Goal: Check status: Check status

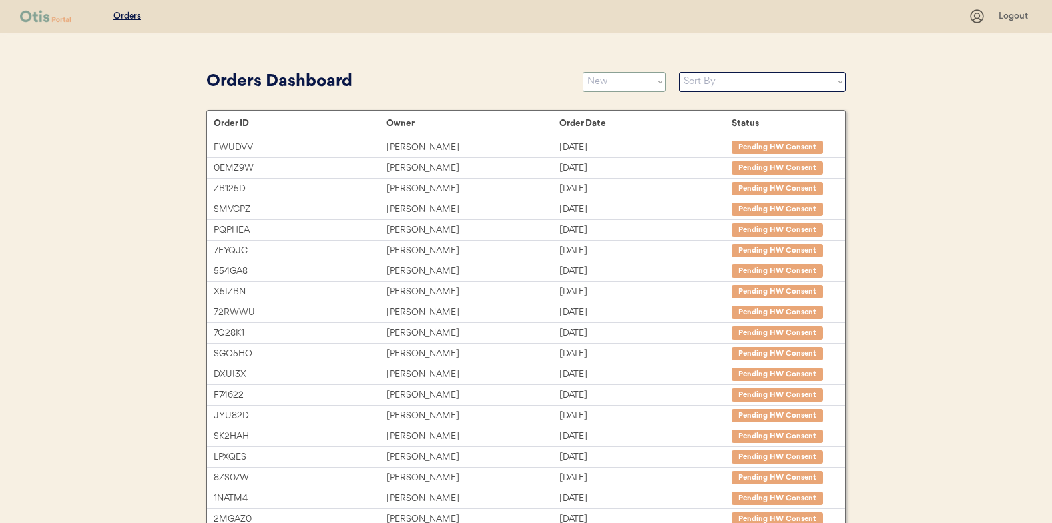
select select ""new""
click at [583, 72] on select "Status On Hold New In Progress Complete Pending HW Consent Canceled" at bounding box center [624, 82] width 83 height 20
click at [617, 80] on select "Status On Hold New In Progress Complete Pending HW Consent Canceled" at bounding box center [624, 82] width 83 height 20
click at [583, 72] on select "Status On Hold New In Progress Complete Pending HW Consent Canceled" at bounding box center [624, 82] width 83 height 20
click at [637, 82] on select "Status On Hold New In Progress Complete Pending HW Consent Canceled" at bounding box center [624, 82] width 83 height 20
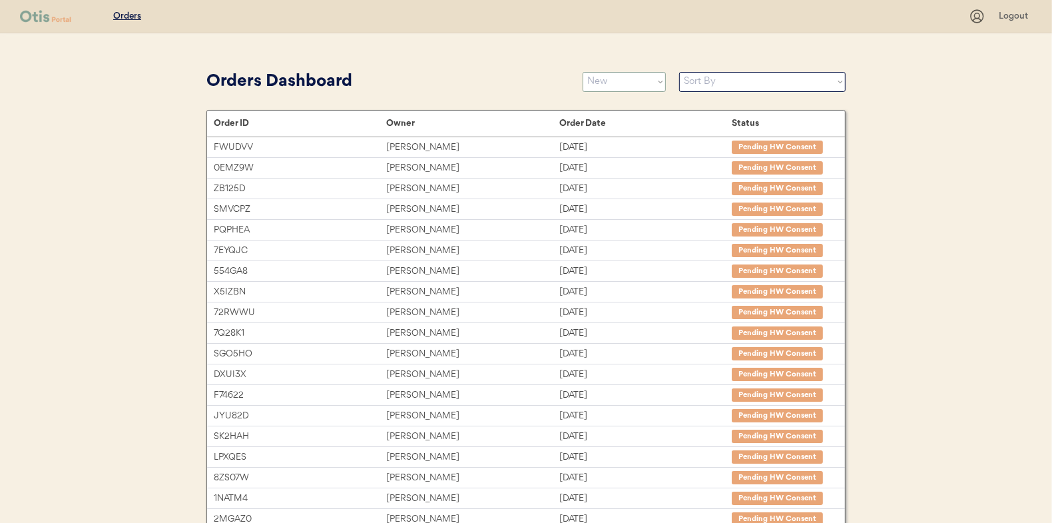
click at [583, 72] on select "Status On Hold New In Progress Complete Pending HW Consent Canceled" at bounding box center [624, 82] width 83 height 20
click at [171, 82] on div "Orders Logout Orders Dashboard Status On Hold New In Progress Complete Pending …" at bounding box center [526, 365] width 1052 height 730
click at [639, 83] on select "Status On Hold New In Progress Complete Pending HW Consent Canceled" at bounding box center [624, 82] width 83 height 20
select select ""new""
click at [583, 72] on select "Status On Hold New In Progress Complete Pending HW Consent Canceled" at bounding box center [624, 82] width 83 height 20
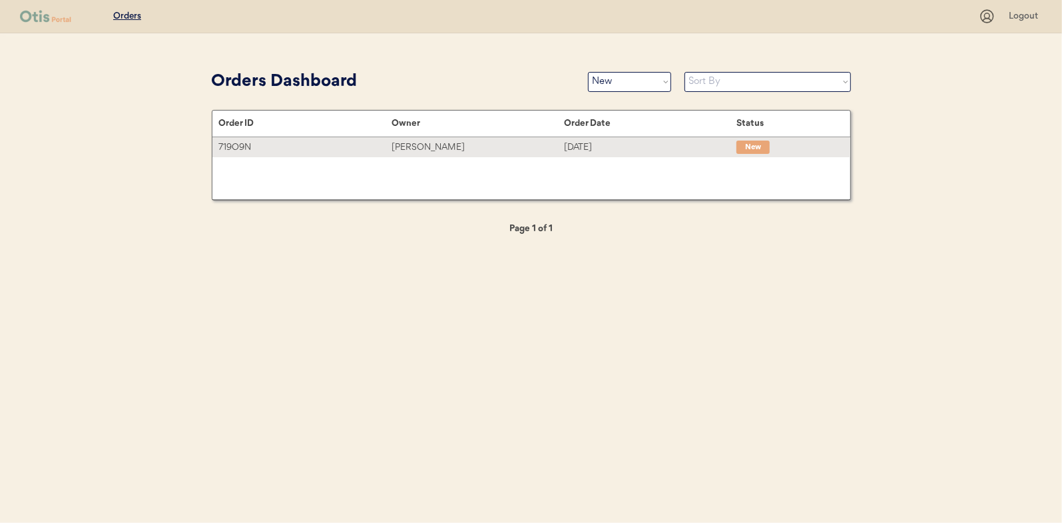
drag, startPoint x: 445, startPoint y: 143, endPoint x: 61, endPoint y: 143, distance: 383.6
click at [445, 143] on div "Michael Laccheo" at bounding box center [478, 147] width 173 height 15
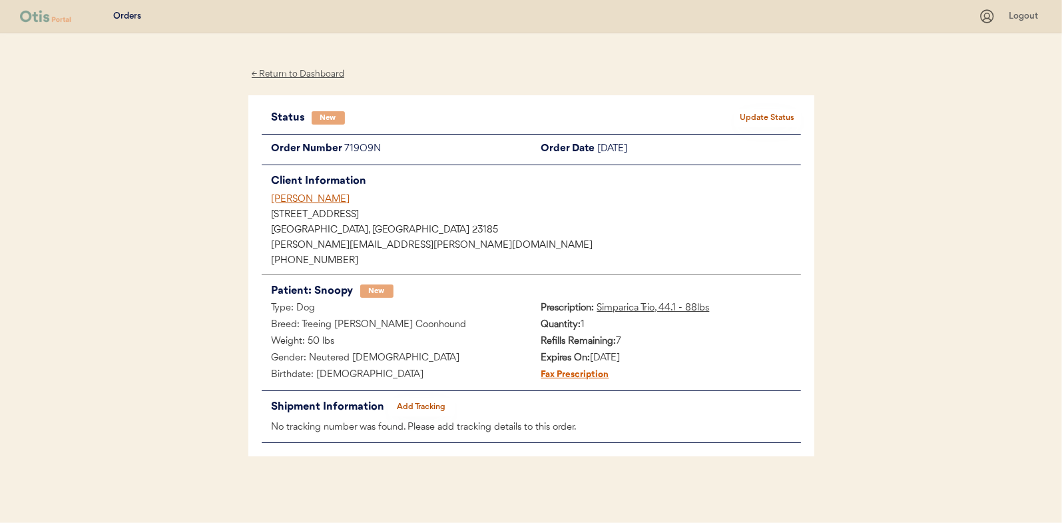
click at [765, 121] on button "Update Status" at bounding box center [768, 118] width 67 height 19
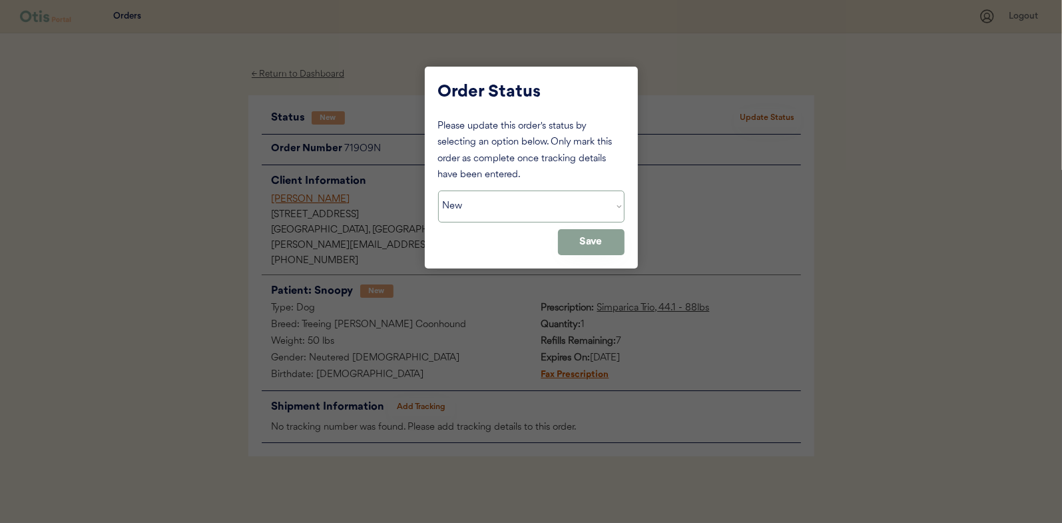
click at [502, 209] on select "Status On Hold New In Progress Complete Pending HW Consent Canceled" at bounding box center [531, 206] width 186 height 32
select select ""in_progress""
click at [438, 190] on select "Status On Hold New In Progress Complete Pending HW Consent Canceled" at bounding box center [531, 206] width 186 height 32
click at [573, 237] on button "Save" at bounding box center [591, 242] width 67 height 26
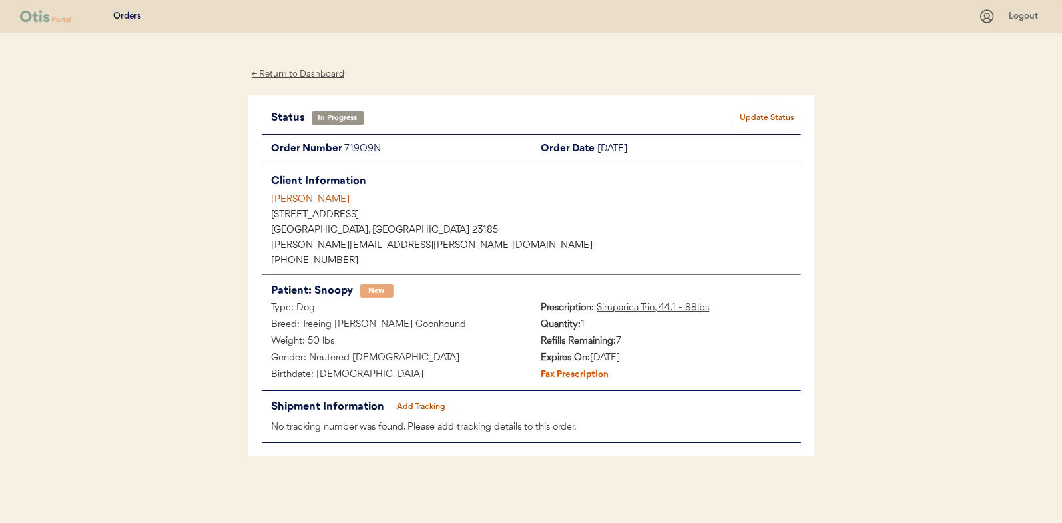
click at [299, 72] on div "← Return to Dashboard" at bounding box center [298, 74] width 100 height 15
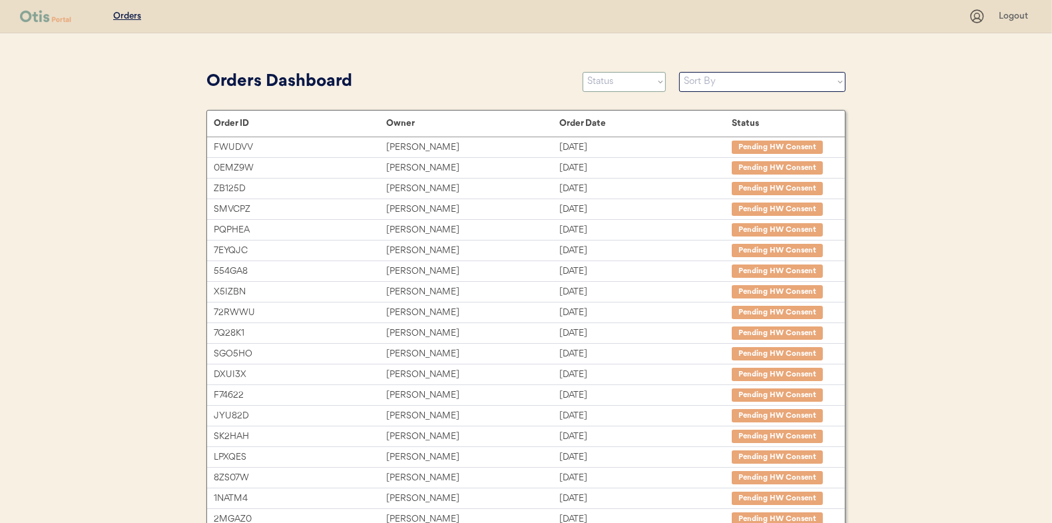
drag, startPoint x: 627, startPoint y: 71, endPoint x: 621, endPoint y: 82, distance: 11.9
click at [627, 72] on select "Status On Hold New In Progress Complete Pending HW Consent Canceled" at bounding box center [624, 82] width 83 height 20
click at [583, 72] on select "Status On Hold New In Progress Complete Pending HW Consent Canceled" at bounding box center [624, 82] width 83 height 20
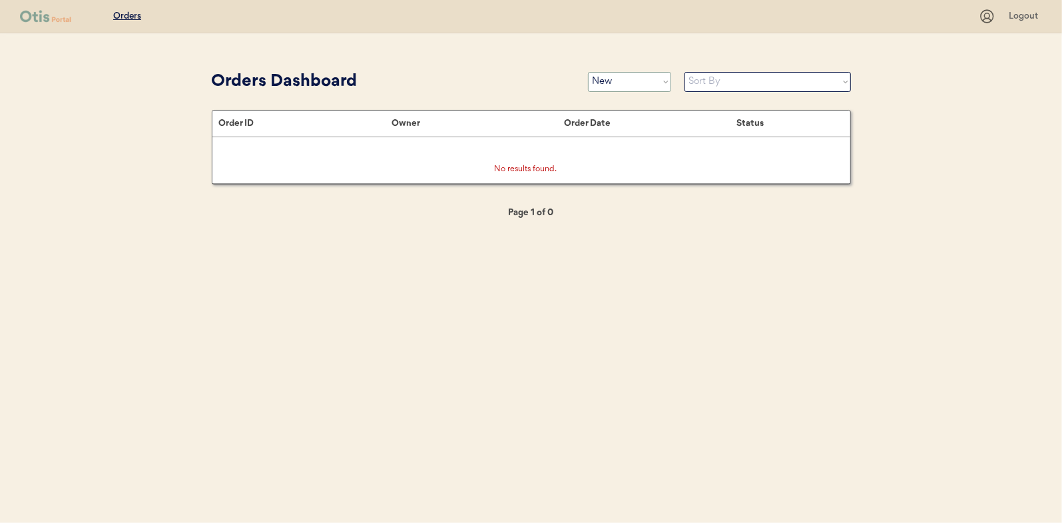
click at [601, 79] on select "Status On Hold New In Progress Complete Pending HW Consent Canceled" at bounding box center [629, 82] width 83 height 20
click at [588, 72] on select "Status On Hold New In Progress Complete Pending HW Consent Canceled" at bounding box center [629, 82] width 83 height 20
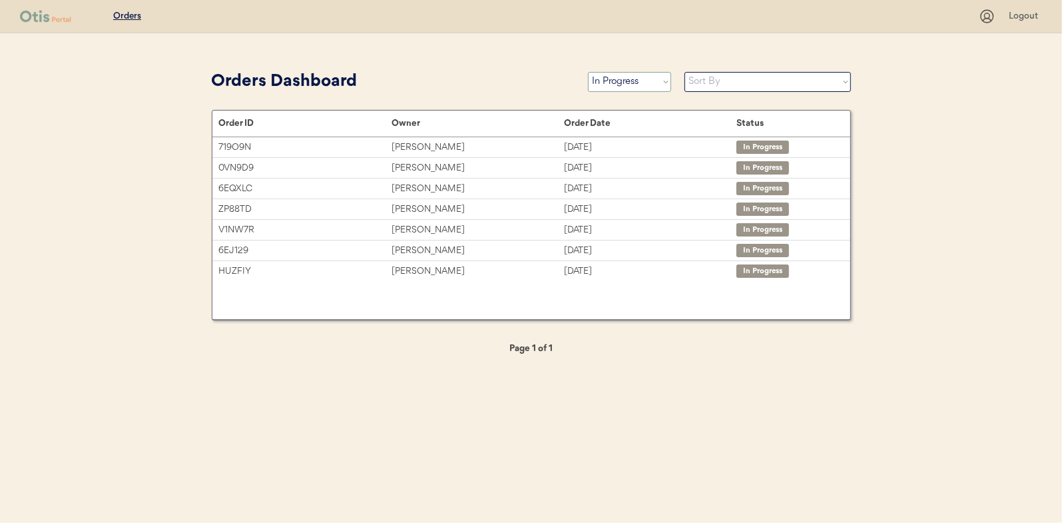
click at [597, 84] on select "Status On Hold New In Progress Complete Pending HW Consent Canceled" at bounding box center [629, 82] width 83 height 20
click at [588, 72] on select "Status On Hold New In Progress Complete Pending HW Consent Canceled" at bounding box center [629, 82] width 83 height 20
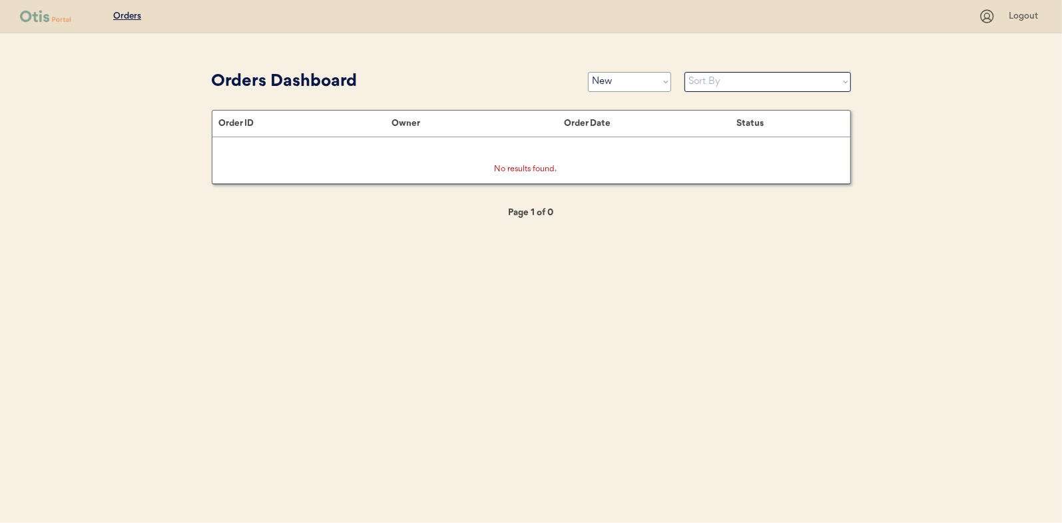
click at [619, 76] on select "Status On Hold New In Progress Complete Pending HW Consent Canceled" at bounding box center [629, 82] width 83 height 20
select select ""in_progress""
click at [588, 72] on select "Status On Hold New In Progress Complete Pending HW Consent Canceled" at bounding box center [629, 82] width 83 height 20
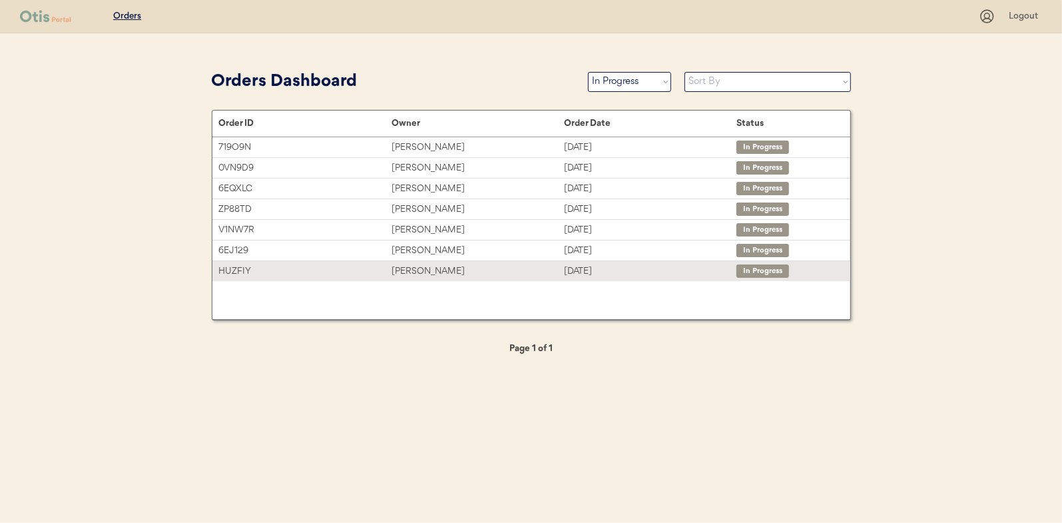
click at [408, 269] on div "Shannon Richards" at bounding box center [478, 271] width 173 height 15
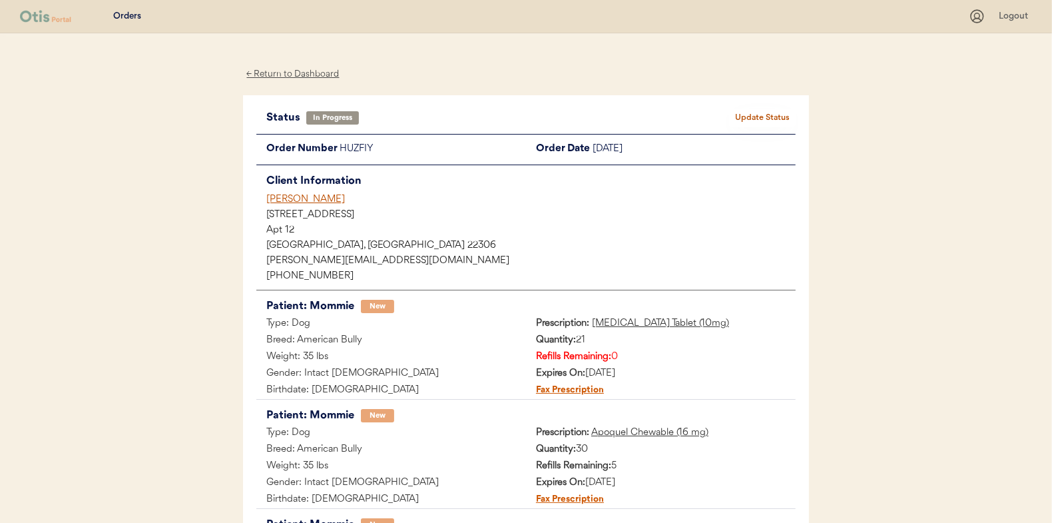
click at [272, 72] on div "← Return to Dashboard" at bounding box center [293, 74] width 100 height 15
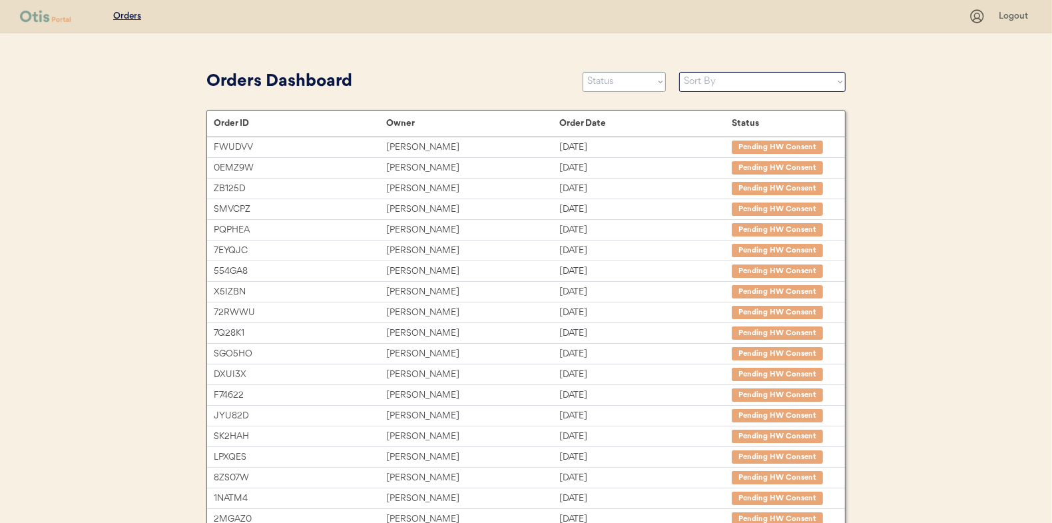
click at [605, 83] on select "Status On Hold New In Progress Complete Pending HW Consent Canceled" at bounding box center [624, 82] width 83 height 20
select select ""new""
click at [583, 72] on select "Status On Hold New In Progress Complete Pending HW Consent Canceled" at bounding box center [624, 82] width 83 height 20
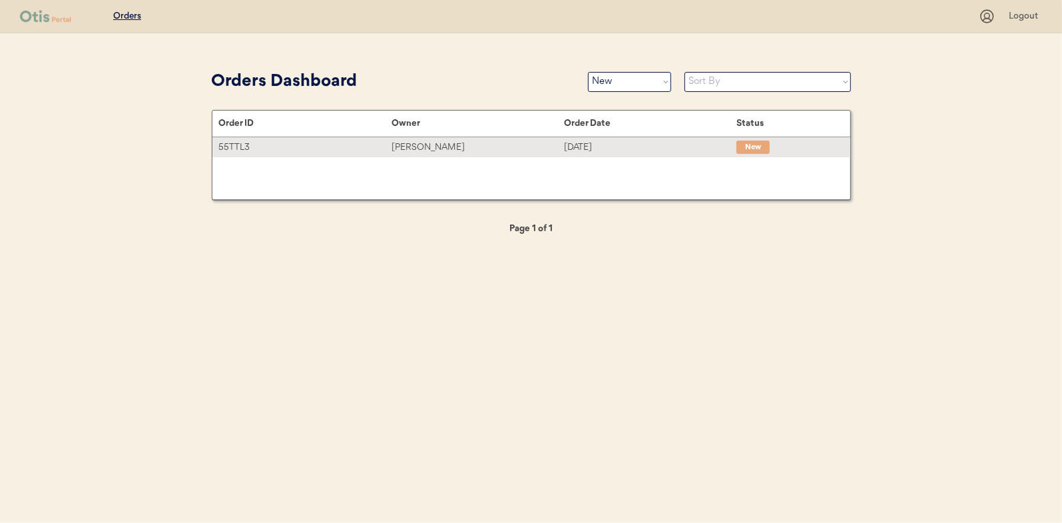
click at [423, 149] on div "[PERSON_NAME]" at bounding box center [478, 147] width 173 height 15
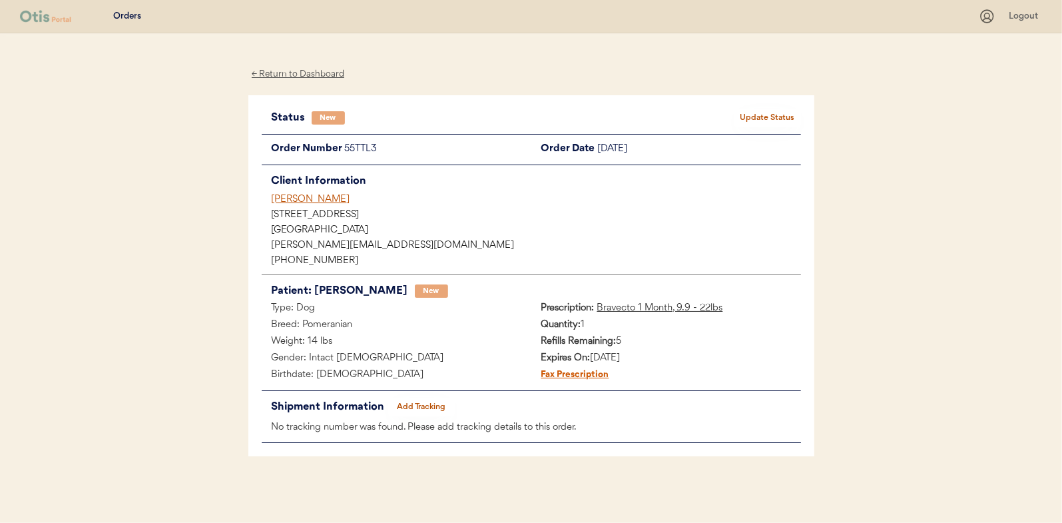
click at [761, 113] on button "Update Status" at bounding box center [768, 118] width 67 height 19
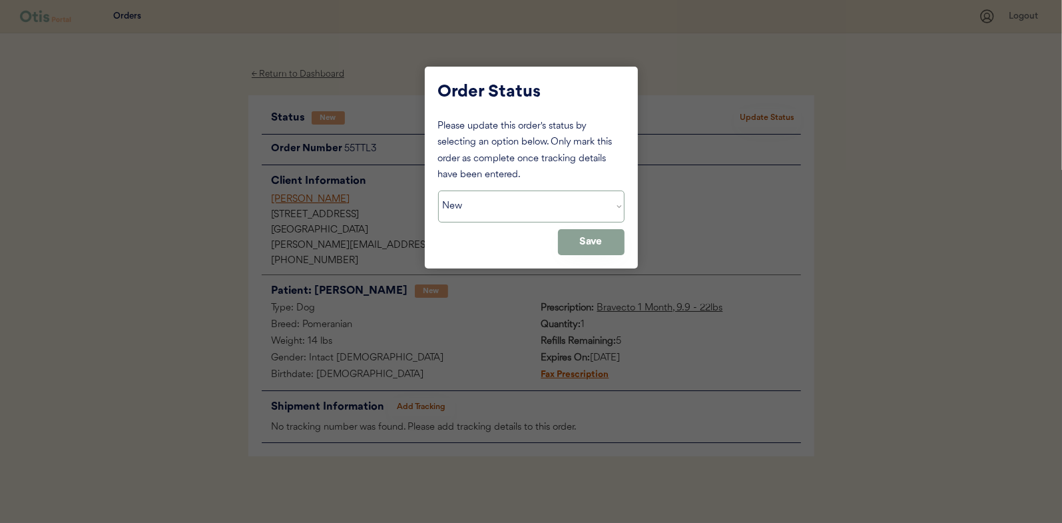
click at [490, 203] on select "Status On Hold New In Progress Complete Pending HW Consent Canceled" at bounding box center [531, 206] width 186 height 32
select select ""in_progress""
click at [438, 190] on select "Status On Hold New In Progress Complete Pending HW Consent Canceled" at bounding box center [531, 206] width 186 height 32
click at [611, 244] on button "Save" at bounding box center [591, 242] width 67 height 26
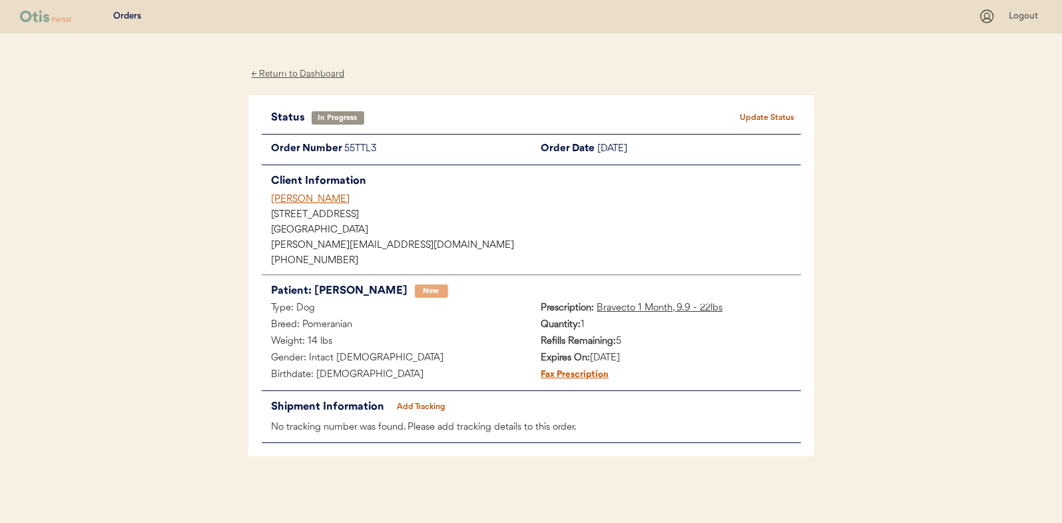
click at [304, 78] on div "← Return to Dashboard" at bounding box center [298, 74] width 100 height 15
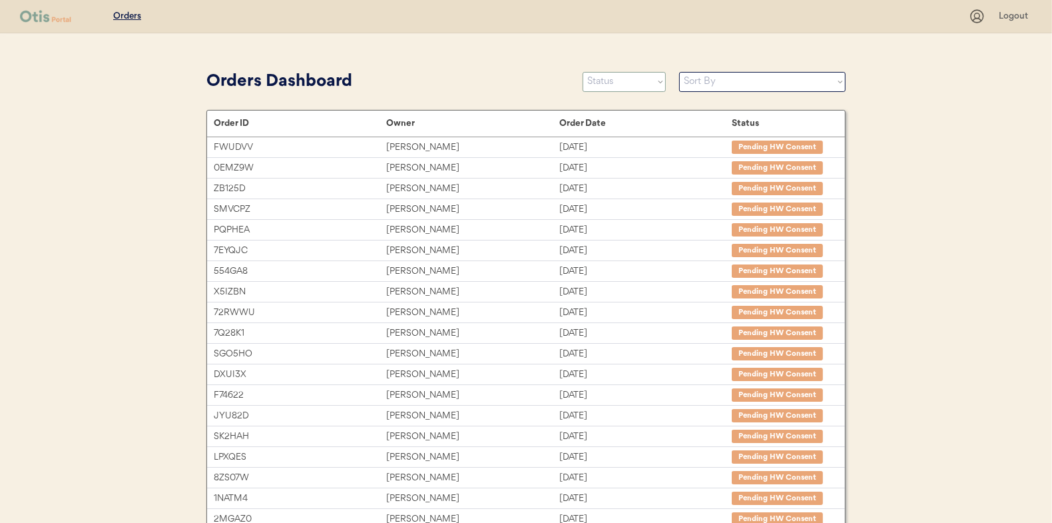
click at [625, 84] on select "Status On Hold New In Progress Complete Pending HW Consent Canceled" at bounding box center [624, 82] width 83 height 20
select select ""new""
click at [583, 72] on select "Status On Hold New In Progress Complete Pending HW Consent Canceled" at bounding box center [624, 82] width 83 height 20
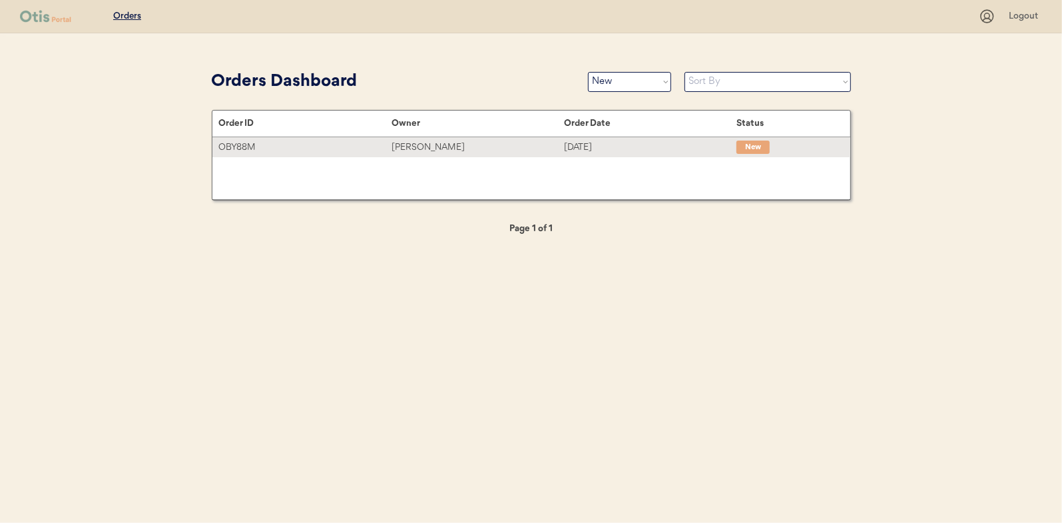
click at [430, 145] on div "[PERSON_NAME]" at bounding box center [478, 147] width 173 height 15
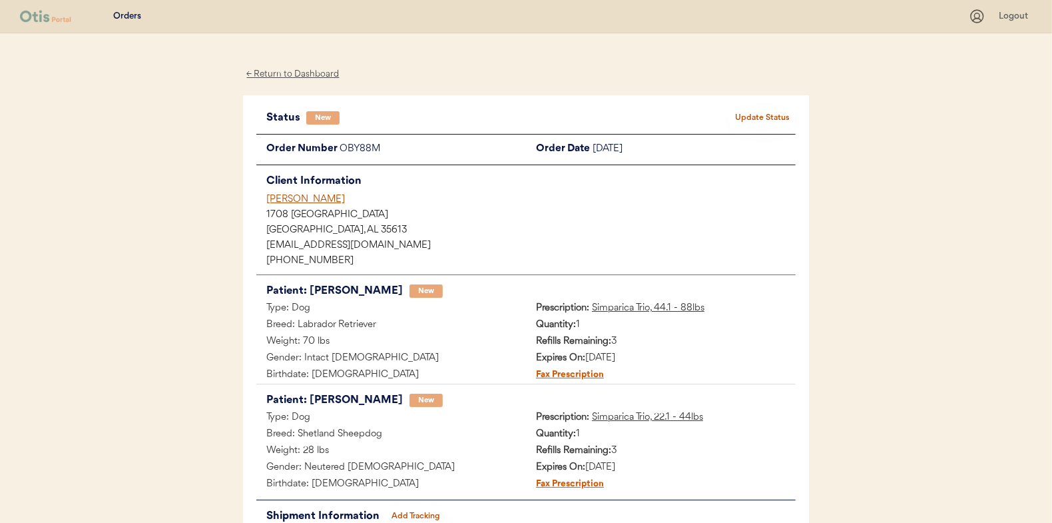
click at [749, 115] on button "Update Status" at bounding box center [762, 118] width 67 height 19
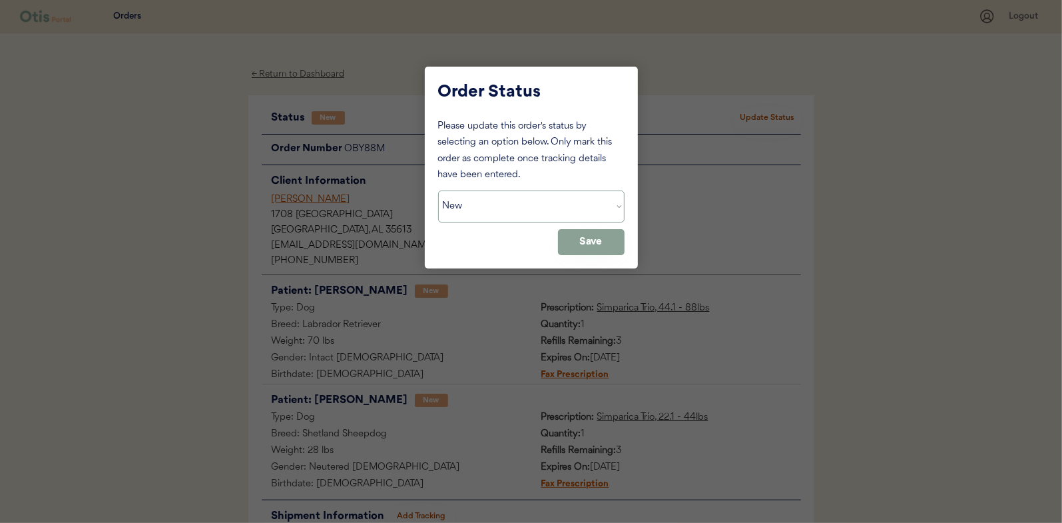
click at [464, 198] on select "Status On Hold New In Progress Complete Pending HW Consent Canceled" at bounding box center [531, 206] width 186 height 32
select select ""in_progress""
click at [438, 190] on select "Status On Hold New In Progress Complete Pending HW Consent Canceled" at bounding box center [531, 206] width 186 height 32
click at [592, 242] on button "Save" at bounding box center [591, 242] width 67 height 26
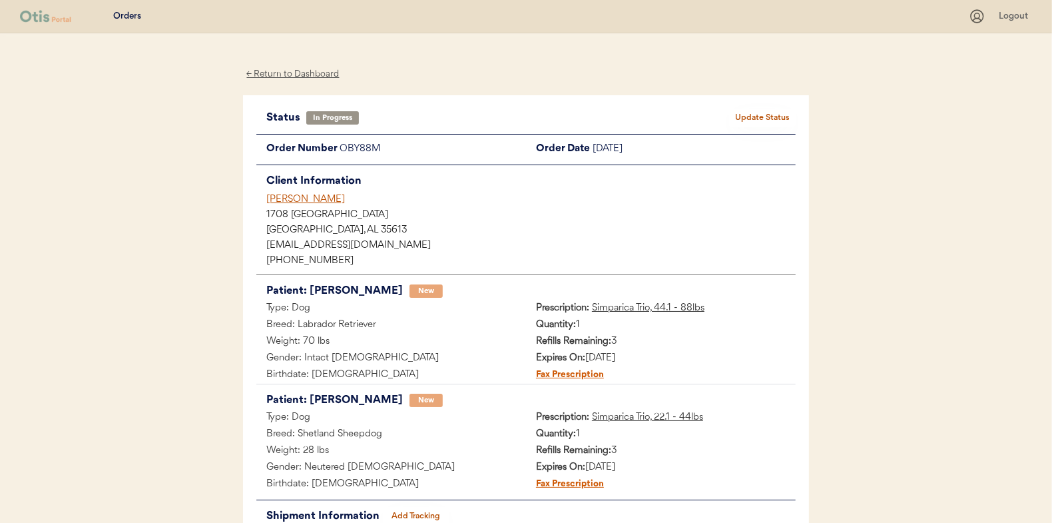
click at [280, 75] on div "← Return to Dashboard" at bounding box center [293, 74] width 100 height 15
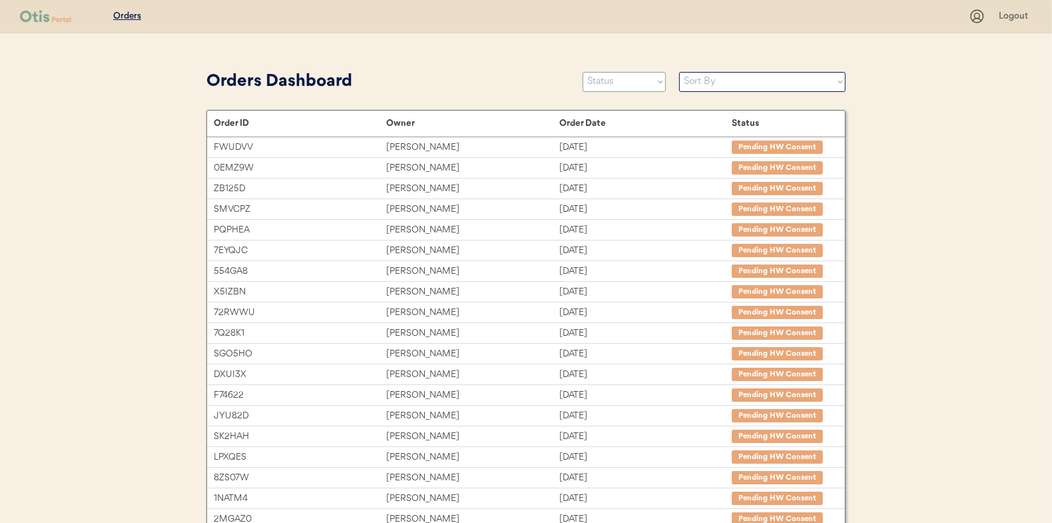
click at [612, 83] on select "Status On Hold New In Progress Complete Pending HW Consent Canceled" at bounding box center [624, 82] width 83 height 20
select select ""new""
click at [583, 72] on select "Status On Hold New In Progress Complete Pending HW Consent Canceled" at bounding box center [624, 82] width 83 height 20
